Goal: Task Accomplishment & Management: Complete application form

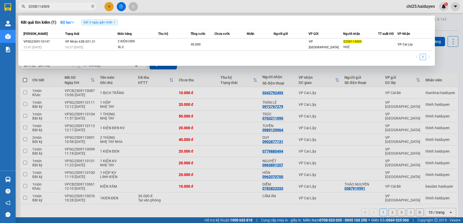
click at [85, 8] on input "0358114509" at bounding box center [59, 7] width 61 height 6
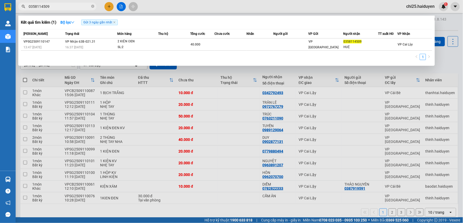
click at [85, 8] on input "0358114509" at bounding box center [59, 7] width 61 height 6
type input "131"
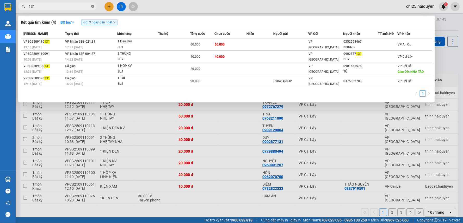
click at [92, 6] on icon "close-circle" at bounding box center [92, 6] width 3 height 3
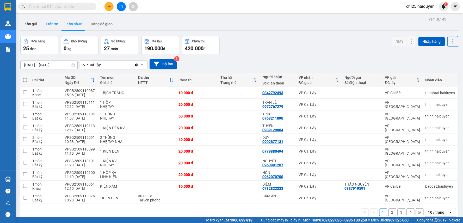
click at [50, 24] on button "Trên xe" at bounding box center [51, 24] width 21 height 12
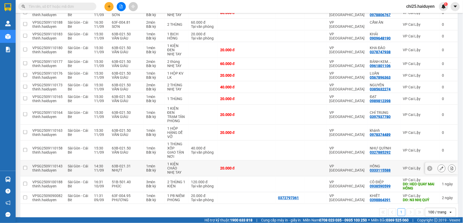
scroll to position [159, 0]
click at [196, 161] on td at bounding box center [202, 169] width 29 height 16
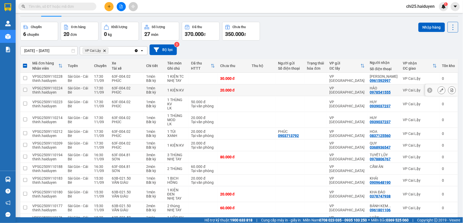
scroll to position [0, 0]
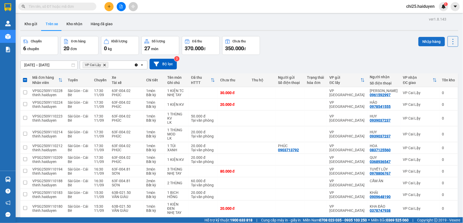
click at [418, 44] on button "Nhập hàng" at bounding box center [431, 41] width 27 height 9
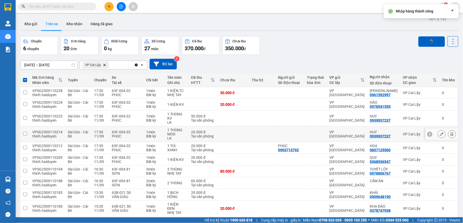
checkbox input "false"
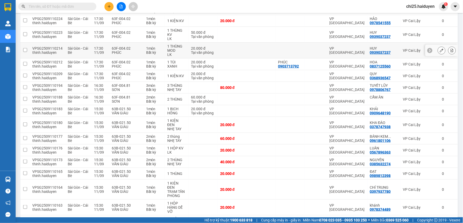
scroll to position [143, 0]
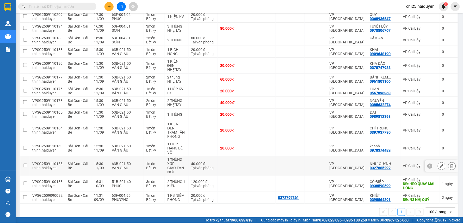
click at [298, 164] on div at bounding box center [290, 166] width 24 height 4
checkbox input "true"
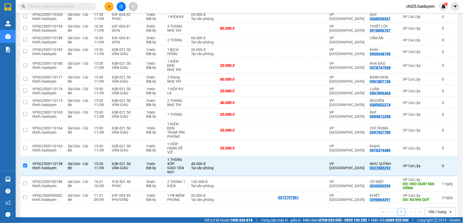
click at [87, 7] on input "text" at bounding box center [59, 7] width 61 height 6
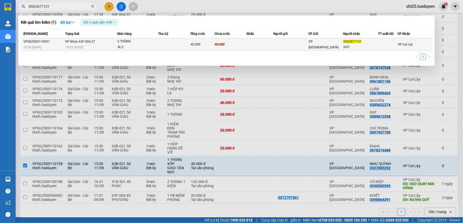
type input "0902877131"
click at [255, 42] on td at bounding box center [259, 45] width 27 height 12
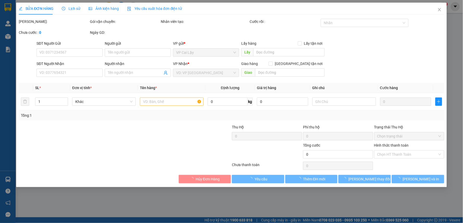
type input "0902877131"
type input "DUY"
type input "40.000"
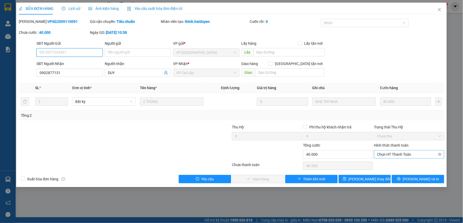
click at [389, 158] on span "Chọn HT Thanh Toán" at bounding box center [409, 155] width 64 height 8
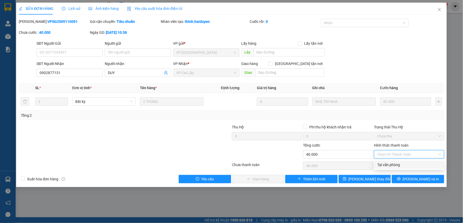
drag, startPoint x: 387, startPoint y: 164, endPoint x: 337, endPoint y: 166, distance: 49.7
click at [386, 165] on div "Tại văn phòng" at bounding box center [409, 165] width 64 height 6
type input "0"
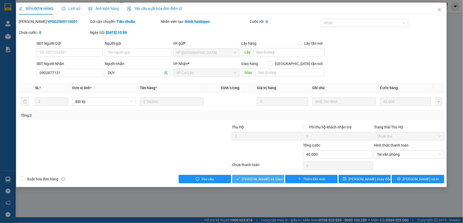
click at [262, 181] on span "[PERSON_NAME] và Giao hàng" at bounding box center [267, 179] width 50 height 6
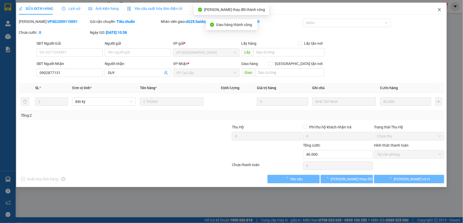
click at [439, 10] on icon "close" at bounding box center [439, 9] width 3 height 3
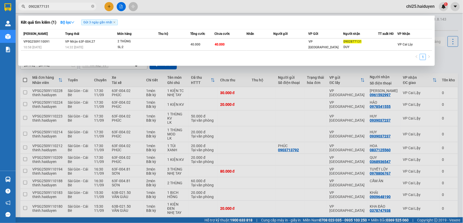
click at [93, 6] on icon "close-circle" at bounding box center [92, 6] width 3 height 3
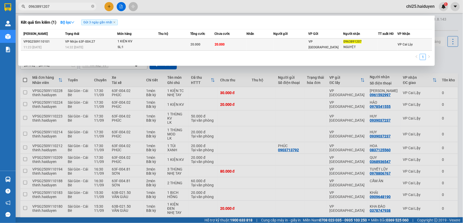
type input "0963891207"
click at [199, 45] on span "20.000" at bounding box center [196, 45] width 10 height 4
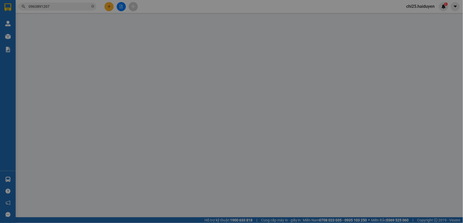
type input "0963891207"
type input "NGUYỆT"
type input "20.000"
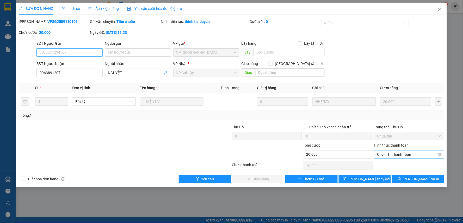
click at [395, 152] on span "Chọn HT Thanh Toán" at bounding box center [409, 155] width 64 height 8
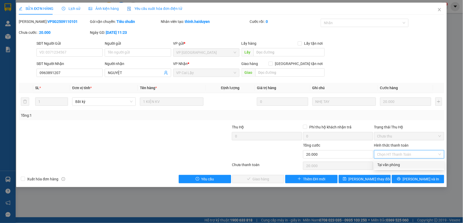
drag, startPoint x: 396, startPoint y: 167, endPoint x: 393, endPoint y: 159, distance: 8.4
click at [396, 164] on div "Tại văn phòng" at bounding box center [409, 165] width 64 height 6
type input "0"
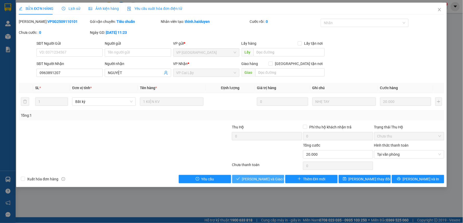
click at [247, 177] on span "[PERSON_NAME] và Giao hàng" at bounding box center [267, 179] width 50 height 6
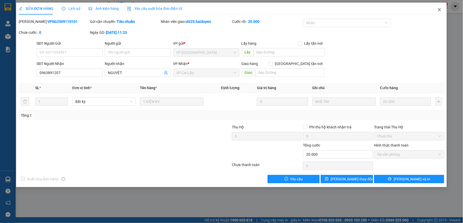
click at [439, 8] on icon "close" at bounding box center [439, 10] width 4 height 4
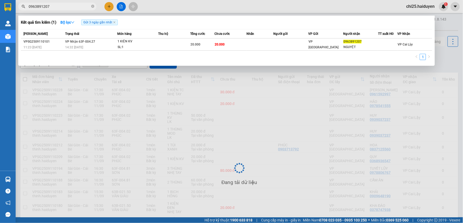
click at [48, 9] on input "0963891207" at bounding box center [59, 7] width 61 height 6
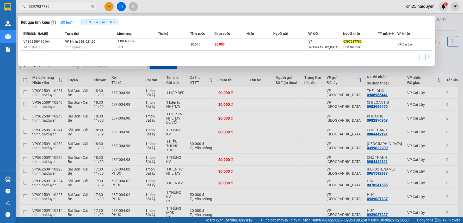
type input "0397937780"
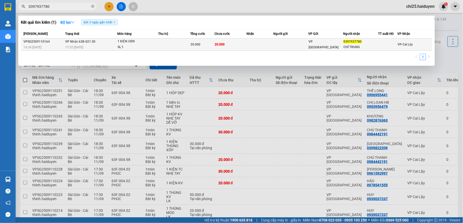
click at [269, 43] on td at bounding box center [259, 45] width 27 height 12
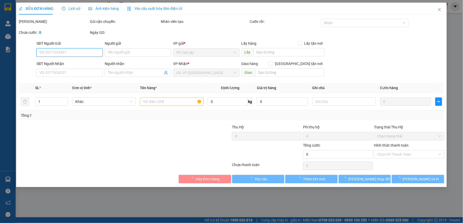
type input "0397937780"
type input "CHÍ TRUNG"
type input "20.000"
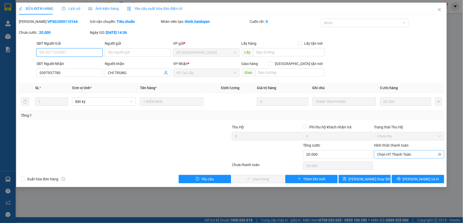
click at [398, 154] on span "Chọn HT Thanh Toán" at bounding box center [409, 155] width 64 height 8
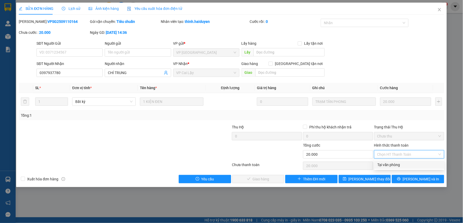
click at [402, 164] on div "Tại văn phòng" at bounding box center [409, 165] width 64 height 6
type input "0"
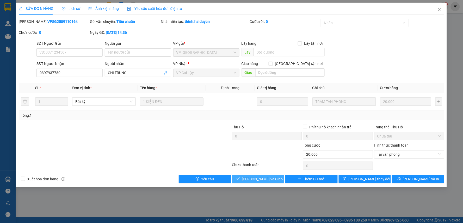
click at [257, 179] on span "[PERSON_NAME] và Giao hàng" at bounding box center [267, 179] width 50 height 6
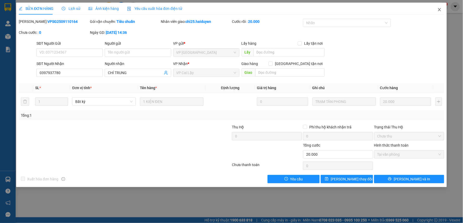
click at [440, 9] on icon "close" at bounding box center [439, 10] width 4 height 4
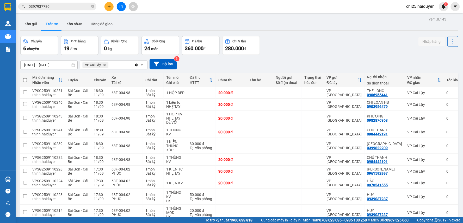
click at [106, 11] on div at bounding box center [121, 6] width 39 height 9
click at [110, 7] on icon "plus" at bounding box center [108, 6] width 3 height 0
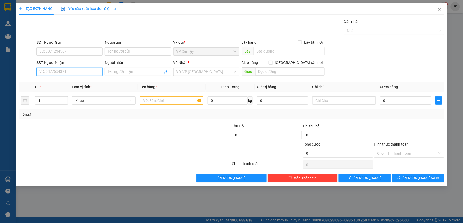
click at [72, 71] on input "SĐT Người Nhận" at bounding box center [69, 72] width 66 height 8
type input "0909751880"
click at [90, 82] on div "0909751880 - CTY HỒNG KÍ" at bounding box center [70, 82] width 60 height 6
type input "CTY HỒNG KÍ"
type input "20.000"
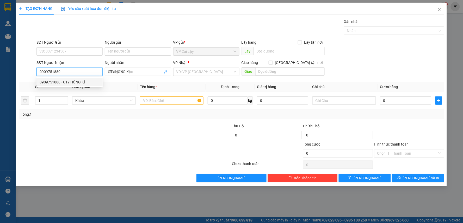
type input "20.000"
type input "0909751880"
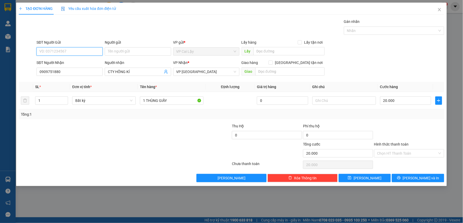
click at [59, 50] on input "SĐT Người Gửi" at bounding box center [69, 51] width 66 height 8
click at [75, 60] on div "0379498025 - Nghĩa" at bounding box center [70, 62] width 60 height 6
type input "0379498025"
type input "Nghĩa"
click at [389, 103] on input "20.000" at bounding box center [405, 101] width 51 height 8
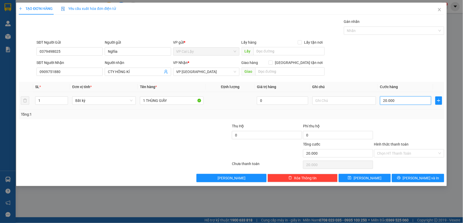
click at [389, 103] on input "20.000" at bounding box center [405, 101] width 51 height 8
type input "4"
type input "40"
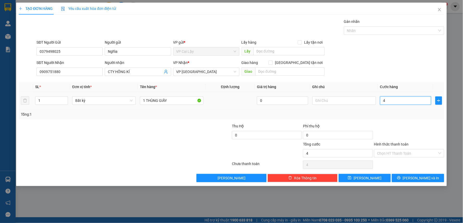
type input "40"
type input "40.000"
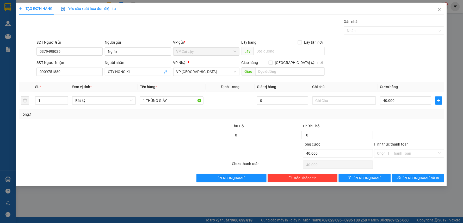
click at [394, 124] on div at bounding box center [408, 132] width 71 height 18
click at [393, 101] on input "40.000" at bounding box center [405, 101] width 51 height 8
click at [408, 153] on input "Hình thức thanh toán" at bounding box center [407, 154] width 60 height 8
click at [409, 125] on div at bounding box center [408, 132] width 71 height 18
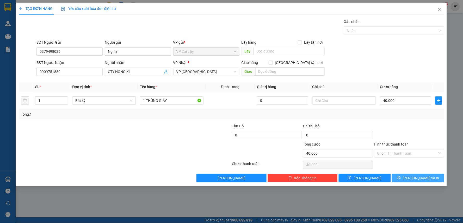
click at [407, 178] on button "[PERSON_NAME] và In" at bounding box center [417, 178] width 52 height 8
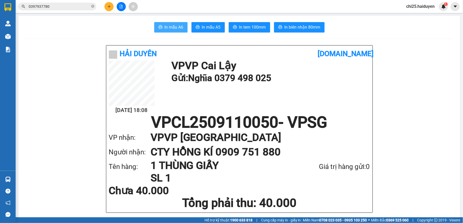
click at [168, 23] on button "In mẫu A6" at bounding box center [170, 27] width 33 height 10
click at [256, 30] on button "In tem 100mm" at bounding box center [249, 27] width 41 height 10
click at [55, 9] on div "Kết quả tìm kiếm ( 1 ) Bộ lọc Gửi 3 ngày gần nhất Mã ĐH Trạng thái Món hàng Thu…" at bounding box center [231, 6] width 463 height 13
click at [55, 8] on input "0397937780" at bounding box center [59, 7] width 61 height 6
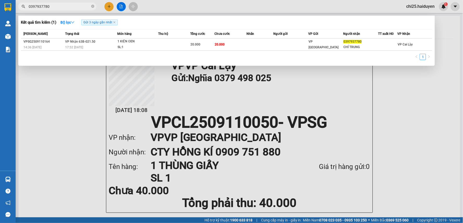
click at [55, 8] on input "0397937780" at bounding box center [59, 7] width 61 height 6
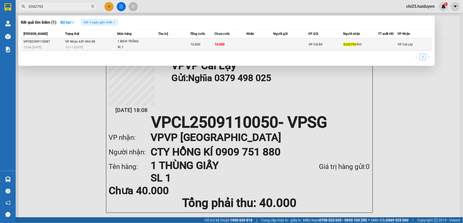
type input "0342792"
click at [205, 43] on div "10.000" at bounding box center [203, 45] width 24 height 6
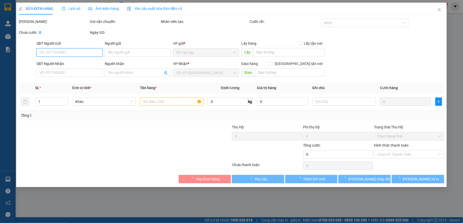
type input "0342792493"
type input "10.000"
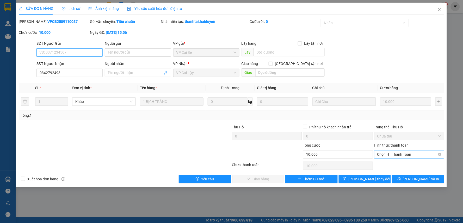
click at [400, 155] on span "Chọn HT Thanh Toán" at bounding box center [409, 155] width 64 height 8
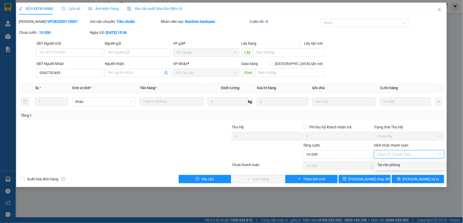
click at [402, 163] on div "Tại văn phòng" at bounding box center [409, 165] width 64 height 6
type input "0"
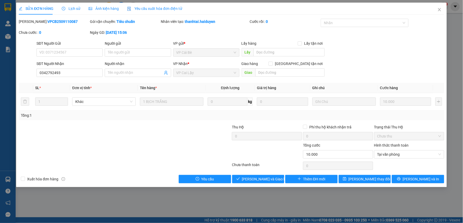
click at [249, 184] on div "SỬA ĐƠN HÀNG Lịch sử Ảnh kiện hàng Yêu cầu xuất hóa đơn điện tử Total Paid Fee …" at bounding box center [231, 95] width 430 height 185
click at [250, 181] on span "[PERSON_NAME] và Giao hàng" at bounding box center [267, 179] width 50 height 6
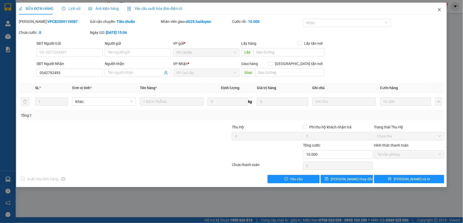
click at [440, 10] on icon "close" at bounding box center [439, 10] width 4 height 4
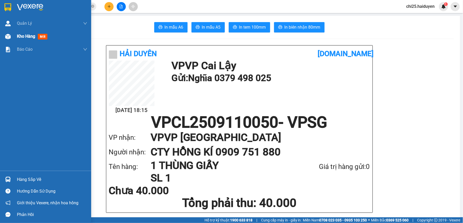
click at [9, 39] on img at bounding box center [7, 36] width 5 height 5
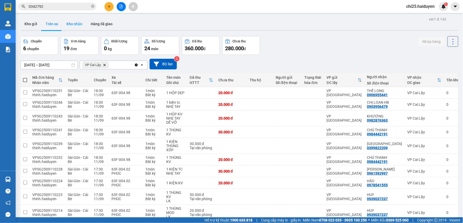
click at [75, 25] on button "Kho nhận" at bounding box center [74, 24] width 24 height 12
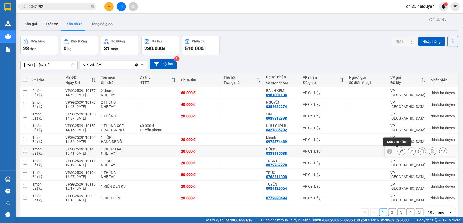
click at [399, 152] on icon at bounding box center [401, 152] width 4 height 4
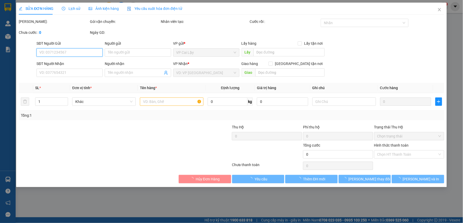
type input "0333115588"
type input "HỒNG"
type input "20.000"
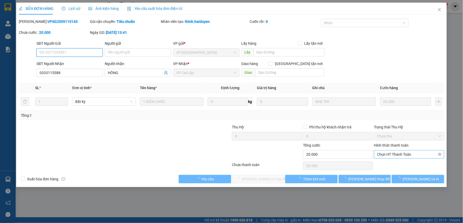
click at [399, 155] on span "Chọn HT Thanh Toán" at bounding box center [409, 155] width 64 height 8
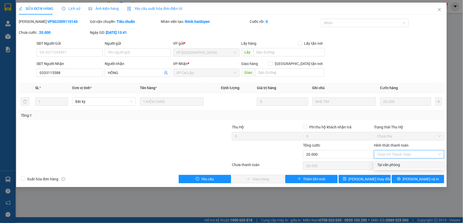
click at [398, 163] on div "Tại văn phòng" at bounding box center [409, 165] width 64 height 6
type input "0"
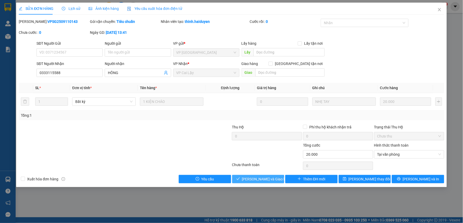
click at [276, 180] on button "[PERSON_NAME] và Giao hàng" at bounding box center [258, 179] width 52 height 8
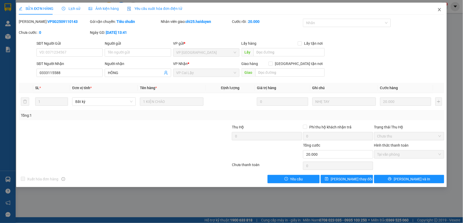
click at [440, 8] on icon "close" at bounding box center [439, 10] width 4 height 4
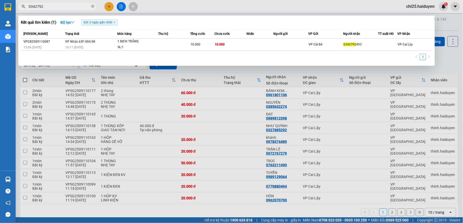
drag, startPoint x: 60, startPoint y: 9, endPoint x: 21, endPoint y: 14, distance: 39.3
click at [21, 11] on div "Kết quả tìm kiếm ( 1 ) Bộ lọc Gửi 3 ngày gần nhất Mã ĐH Trạng thái Món hàng Thu…" at bounding box center [51, 6] width 102 height 9
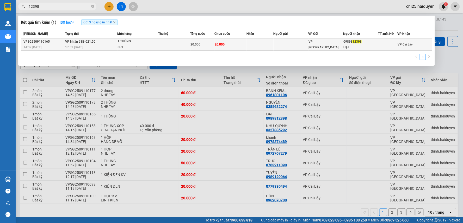
type input "12398"
click at [272, 47] on td at bounding box center [259, 45] width 27 height 12
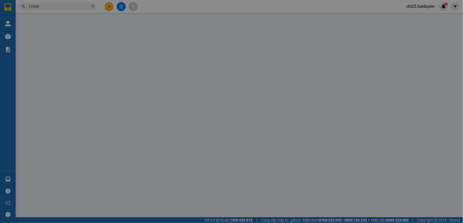
type input "0989812398"
type input "ĐẠT"
type input "20.000"
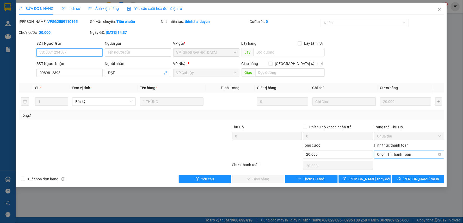
click at [413, 155] on span "Chọn HT Thanh Toán" at bounding box center [409, 155] width 64 height 8
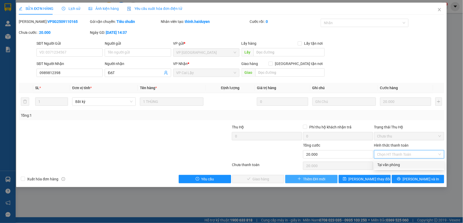
drag, startPoint x: 409, startPoint y: 164, endPoint x: 327, endPoint y: 175, distance: 82.7
click at [408, 164] on div "Tại văn phòng" at bounding box center [409, 165] width 64 height 6
type input "0"
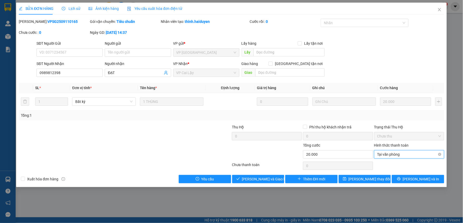
click at [394, 156] on span "Tại văn phòng" at bounding box center [409, 155] width 64 height 8
click at [393, 164] on div "Tại văn phòng" at bounding box center [409, 165] width 64 height 6
click at [273, 181] on span "[PERSON_NAME] và Giao hàng" at bounding box center [267, 179] width 50 height 6
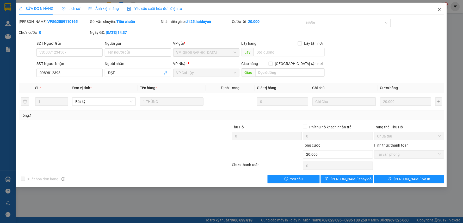
click at [439, 9] on icon "close" at bounding box center [439, 10] width 4 height 4
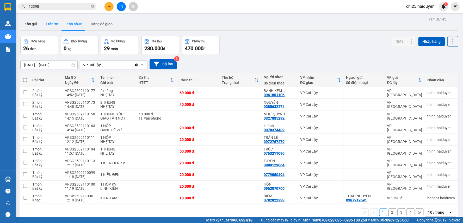
click at [43, 23] on button "Trên xe" at bounding box center [51, 24] width 21 height 12
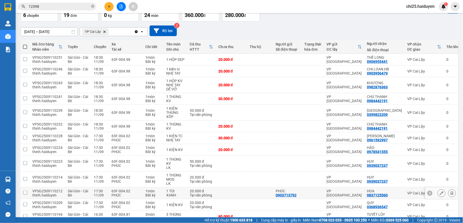
scroll to position [135, 0]
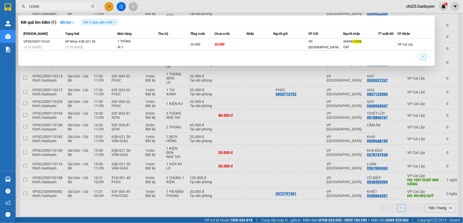
drag, startPoint x: 58, startPoint y: 3, endPoint x: 31, endPoint y: 7, distance: 27.3
click at [31, 7] on input "12398" at bounding box center [59, 7] width 61 height 6
type input "1"
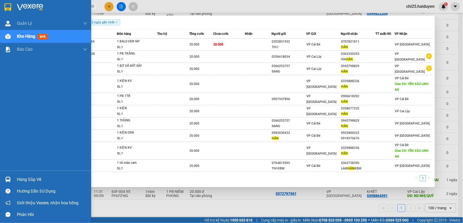
drag, startPoint x: 49, startPoint y: 4, endPoint x: 0, endPoint y: 6, distance: 48.9
click at [0, 6] on section "Kết quả tìm kiếm ( 10 ) Bộ lọc Gửi 3 ngày gần nhất Mã ĐH Trạng thái Món hàng Th…" at bounding box center [231, 111] width 463 height 223
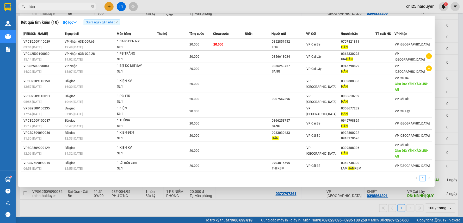
type input "hân"
click at [110, 5] on div at bounding box center [231, 111] width 463 height 223
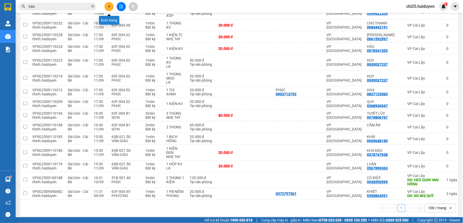
click at [110, 6] on icon "plus" at bounding box center [108, 6] width 3 height 0
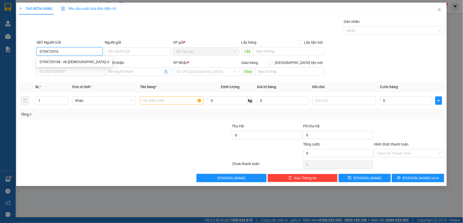
type input "0794729168"
click at [75, 61] on div "0794729168 - nk [DEMOGRAPHIC_DATA] cl" at bounding box center [74, 62] width 69 height 6
type input "nk [DEMOGRAPHIC_DATA] cl"
type input "0933665655"
type input "PHONG - labo white"
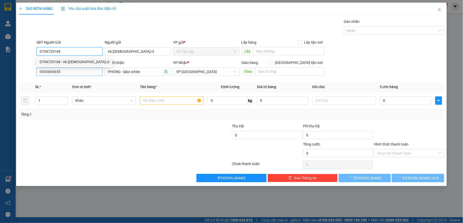
type input "20.000"
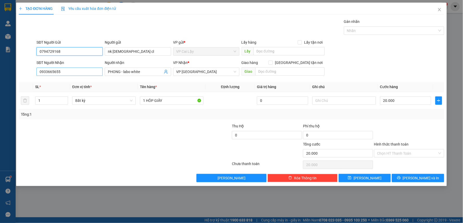
type input "0794729168"
click at [73, 71] on input "0933665655" at bounding box center [69, 72] width 66 height 8
click at [384, 152] on input "Hình thức thanh toán" at bounding box center [407, 154] width 60 height 8
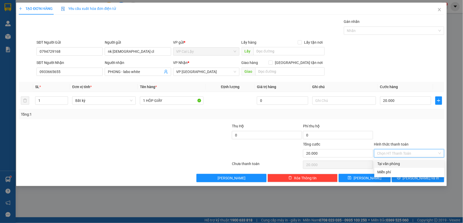
click at [385, 162] on div "Tại văn phòng" at bounding box center [409, 164] width 64 height 6
type input "0"
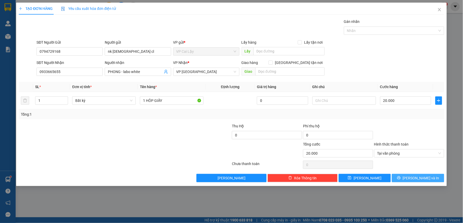
click at [415, 178] on span "[PERSON_NAME] và In" at bounding box center [420, 178] width 36 height 6
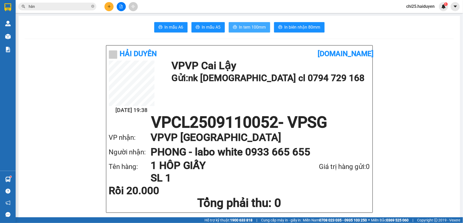
click at [249, 27] on span "In tem 100mm" at bounding box center [252, 27] width 27 height 7
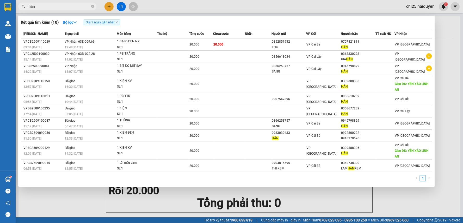
click at [54, 9] on input "hân" at bounding box center [59, 7] width 61 height 6
click at [55, 7] on input "hân" at bounding box center [59, 7] width 61 height 6
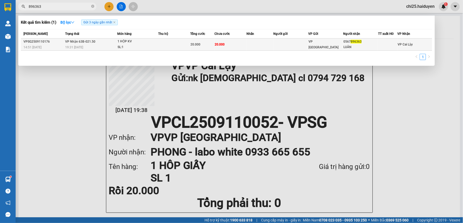
type input "896363"
click at [288, 43] on td at bounding box center [290, 45] width 35 height 12
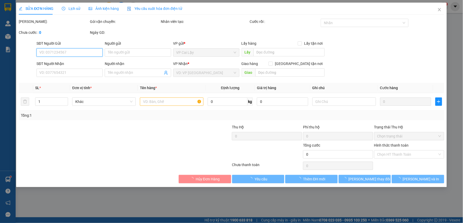
type input "0567896363"
type input "LUÂN"
type input "20.000"
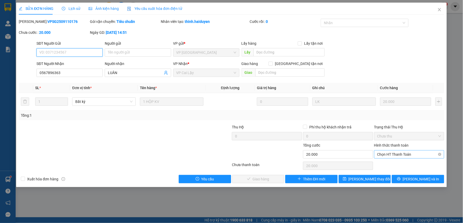
click at [404, 155] on span "Chọn HT Thanh Toán" at bounding box center [409, 155] width 64 height 8
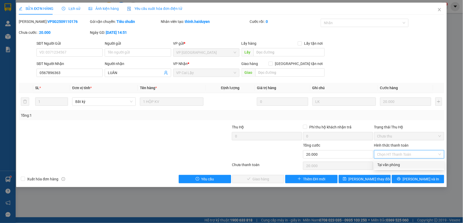
click at [389, 163] on div "Tại văn phòng" at bounding box center [409, 165] width 64 height 6
type input "0"
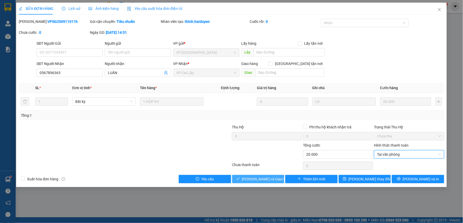
click at [259, 179] on span "[PERSON_NAME] và Giao hàng" at bounding box center [267, 179] width 50 height 6
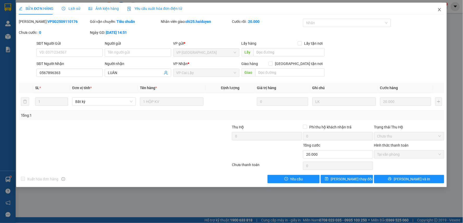
click at [439, 11] on icon "close" at bounding box center [439, 10] width 4 height 4
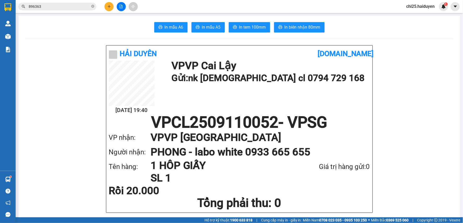
click at [79, 7] on input "896363" at bounding box center [59, 7] width 61 height 6
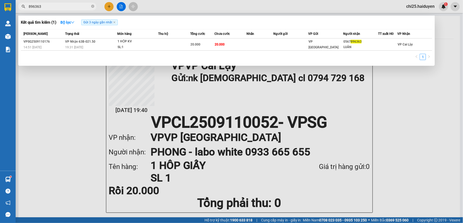
click at [79, 7] on input "896363" at bounding box center [59, 7] width 61 height 6
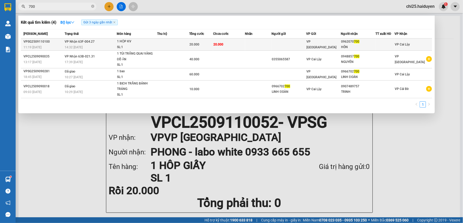
type input "700"
click at [314, 47] on div "VP [GEOGRAPHIC_DATA]" at bounding box center [323, 44] width 34 height 11
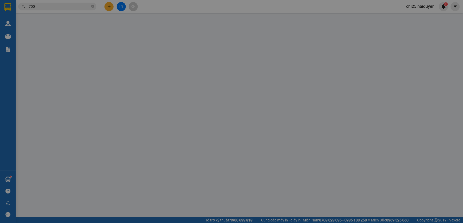
type input "0962070700"
type input "HÔN"
type input "20.000"
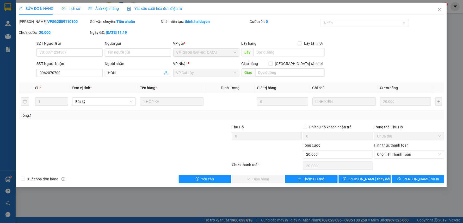
click at [383, 159] on div "Hình thức thanh toán Chọn HT Thanh Toán" at bounding box center [409, 152] width 70 height 18
click at [384, 156] on span "Chọn HT Thanh Toán" at bounding box center [409, 155] width 64 height 8
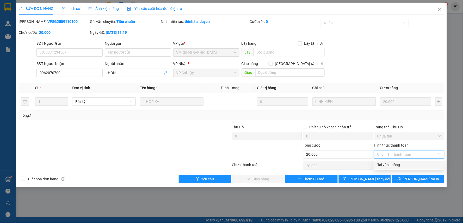
click at [384, 162] on div "Tại văn phòng" at bounding box center [409, 165] width 64 height 6
type input "0"
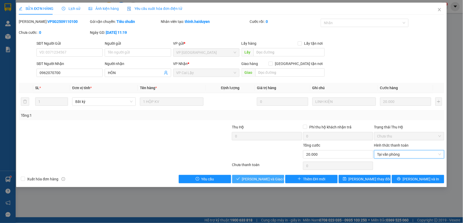
click at [272, 180] on span "[PERSON_NAME] và Giao hàng" at bounding box center [267, 179] width 50 height 6
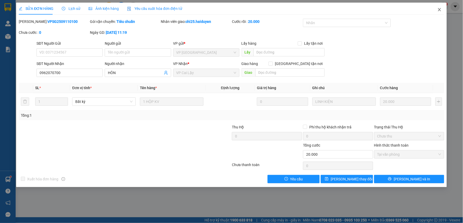
click at [438, 8] on icon "close" at bounding box center [439, 10] width 4 height 4
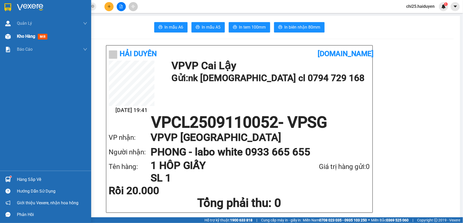
click at [36, 38] on div "Kho hàng mới" at bounding box center [33, 36] width 33 height 7
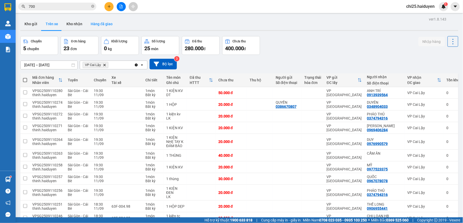
click at [99, 26] on button "Hàng đã giao" at bounding box center [101, 24] width 30 height 12
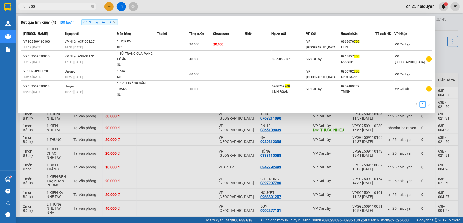
drag, startPoint x: 45, startPoint y: 6, endPoint x: 19, endPoint y: 9, distance: 25.9
click at [19, 9] on span "700" at bounding box center [57, 7] width 78 height 8
type input "7279"
